Goal: Task Accomplishment & Management: Use online tool/utility

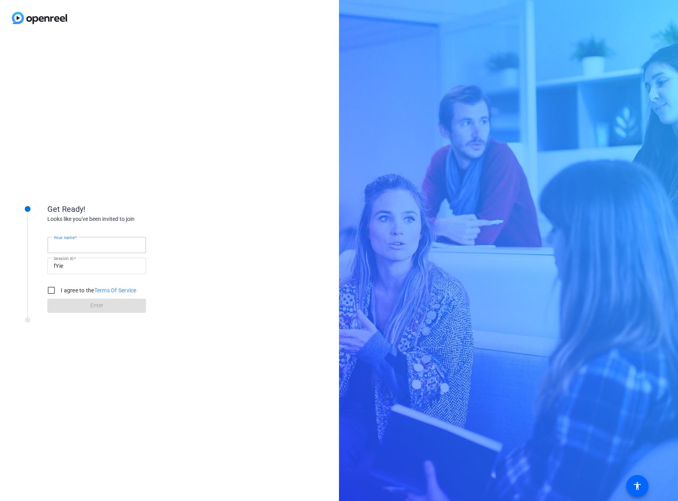
click at [99, 246] on input "Your name" at bounding box center [97, 244] width 86 height 9
type input "[PERSON_NAME]"
click at [179, 331] on div "Get Ready! Looks like you've been invited to join Your name [PERSON_NAME] Sessi…" at bounding box center [106, 268] width 197 height 158
click at [53, 286] on input "I agree to the Terms Of Service" at bounding box center [51, 291] width 16 height 16
checkbox input "true"
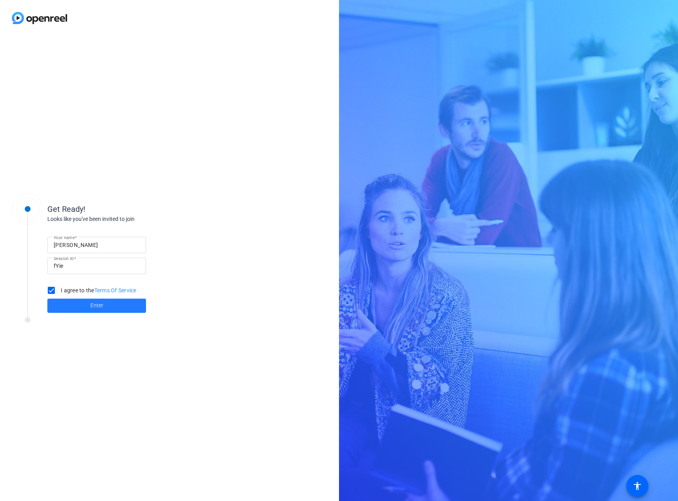
click at [85, 304] on span at bounding box center [96, 305] width 99 height 19
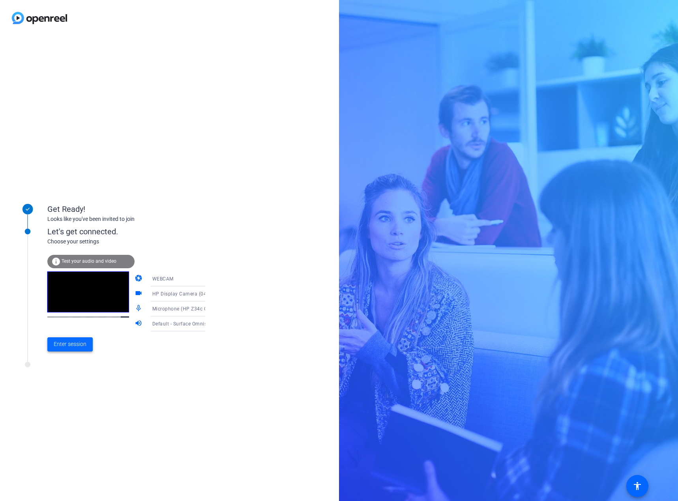
click at [79, 345] on span "Enter session" at bounding box center [70, 344] width 33 height 8
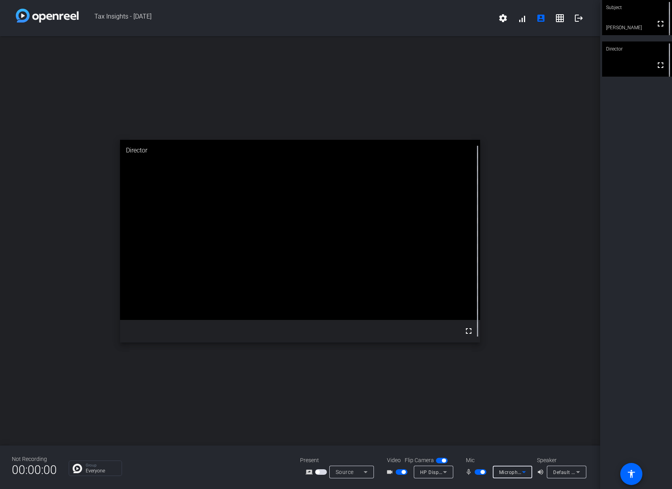
click at [526, 469] on icon at bounding box center [523, 471] width 9 height 9
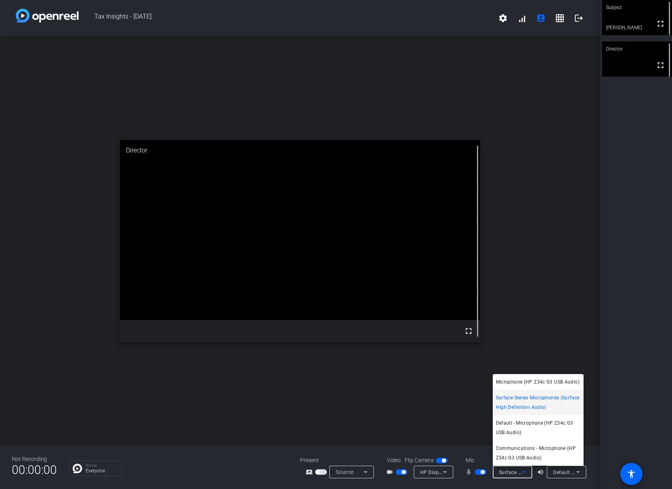
click at [247, 462] on div at bounding box center [336, 244] width 672 height 489
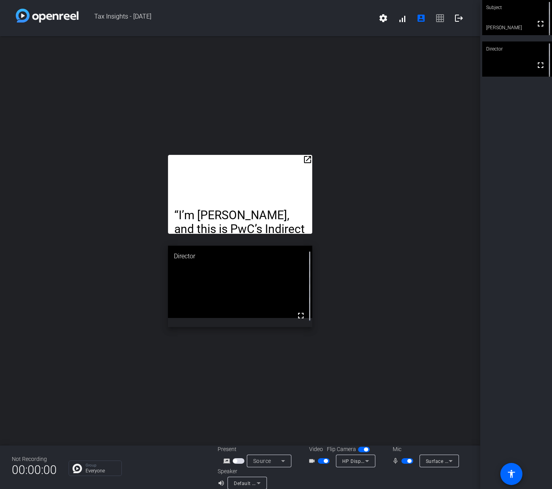
click at [145, 264] on div "open_in_new “I’m [PERSON_NAME], and this is PwC’s Indirect Tax Digest.” The [US…" at bounding box center [240, 240] width 481 height 409
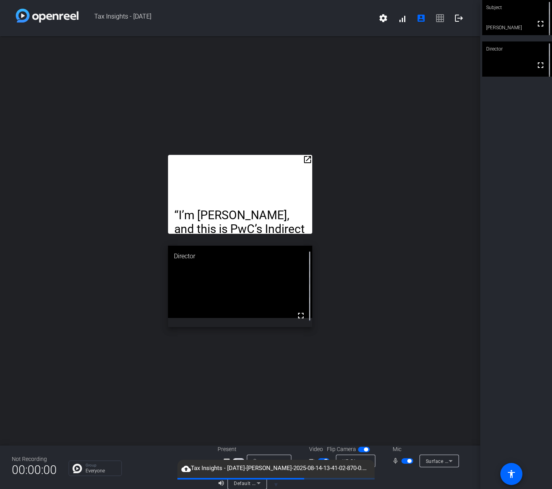
click at [303, 15] on span "Tax Insights - [DATE]" at bounding box center [227, 18] width 296 height 19
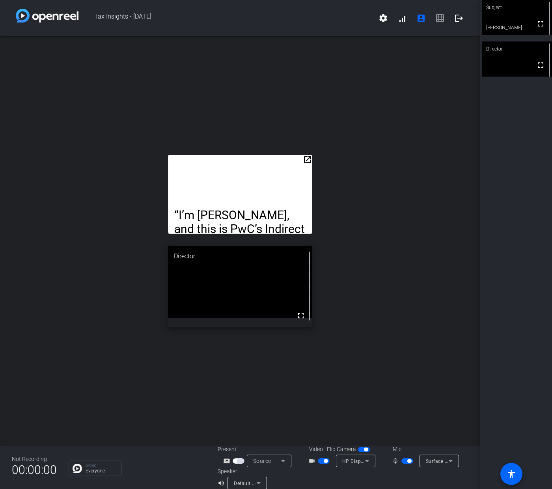
click at [311, 14] on span "Tax Insights - [DATE]" at bounding box center [227, 18] width 296 height 19
